Goal: Task Accomplishment & Management: Use online tool/utility

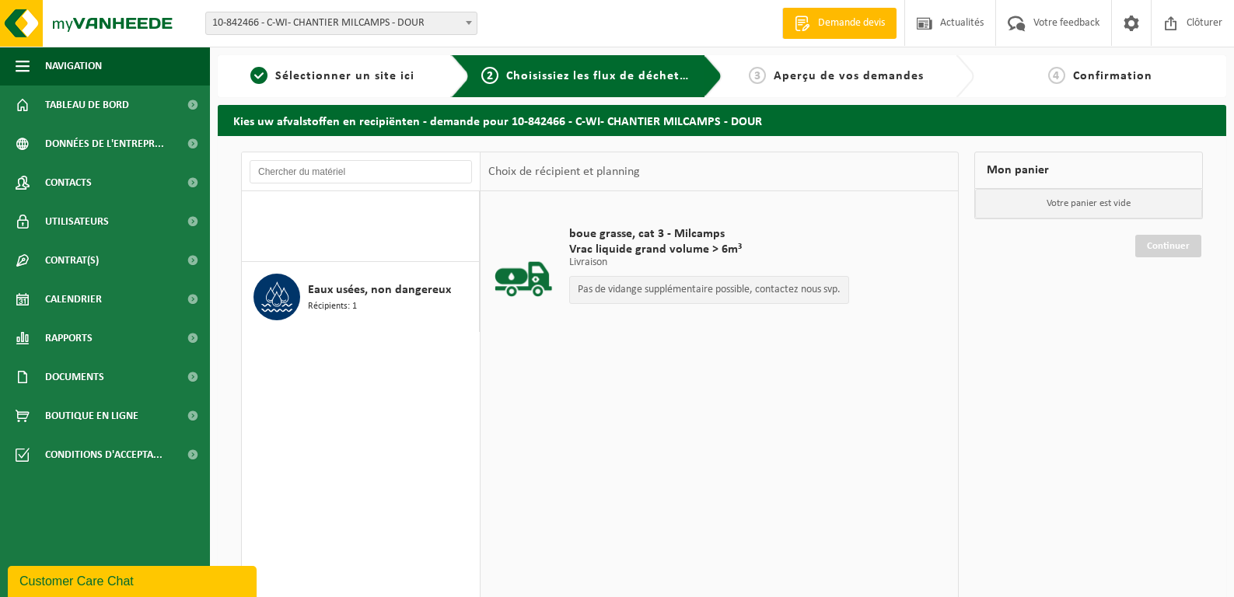
drag, startPoint x: 618, startPoint y: 291, endPoint x: 495, endPoint y: 297, distance: 123.0
click at [618, 291] on p "Pas de vidange supplémentaire possible, contactez nous svp." at bounding box center [709, 290] width 263 height 11
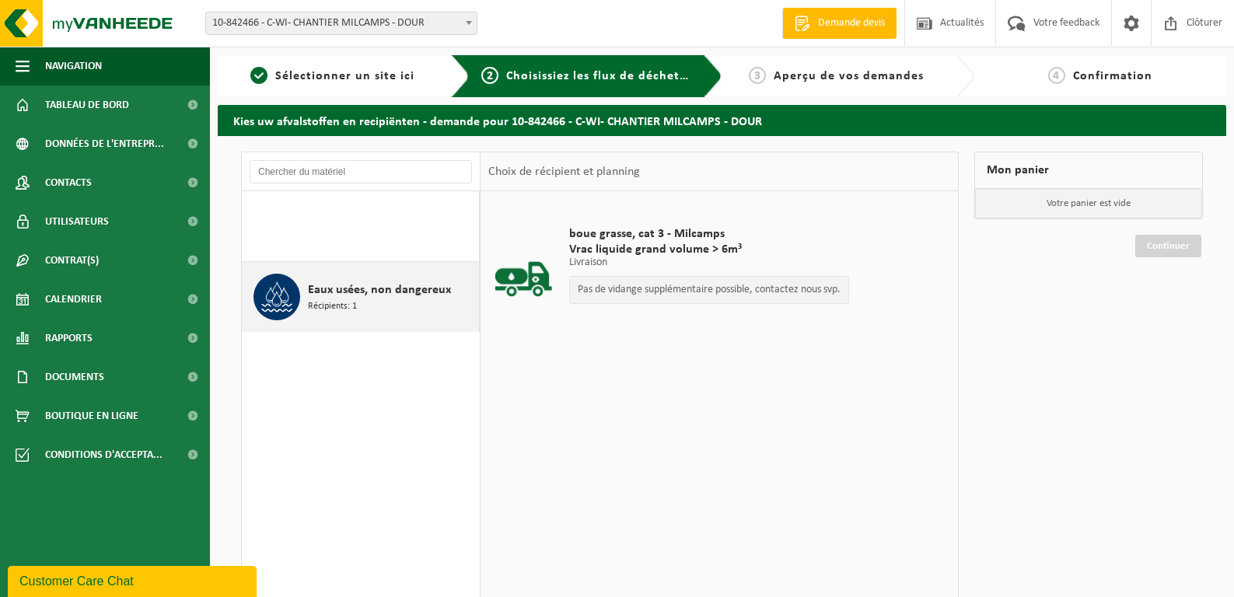
click at [429, 306] on div "Eaux usées, non dangereux Récipients: 1" at bounding box center [391, 297] width 167 height 47
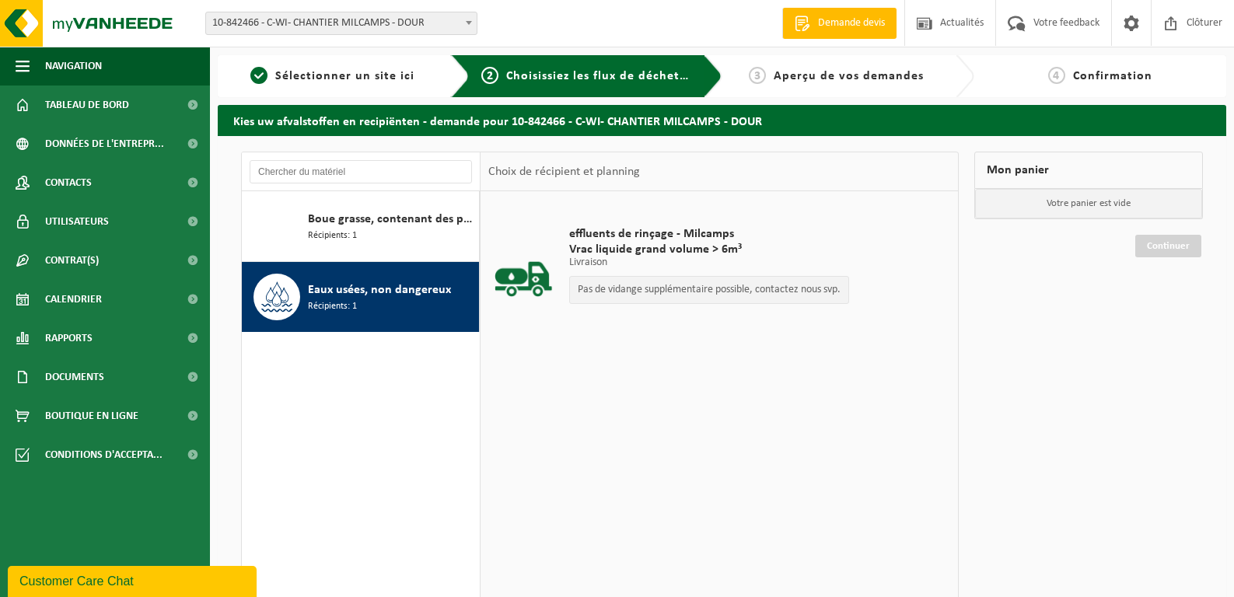
click at [642, 292] on p "Pas de vidange supplémentaire possible, contactez nous svp." at bounding box center [709, 290] width 263 height 11
